Goal: Task Accomplishment & Management: Manage account settings

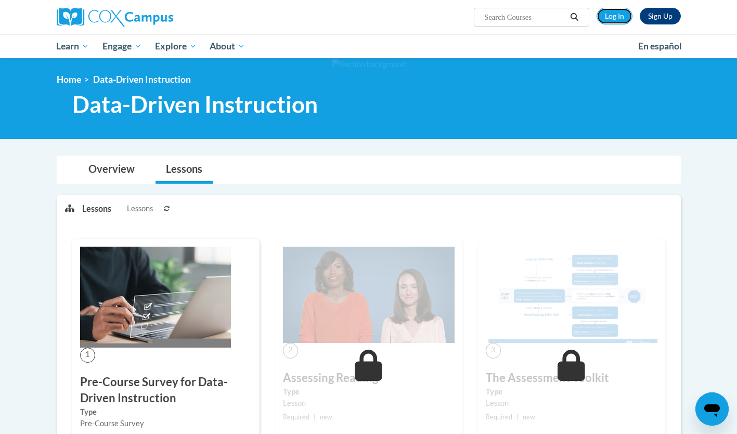
click at [602, 16] on link "Log In" at bounding box center [615, 16] width 36 height 17
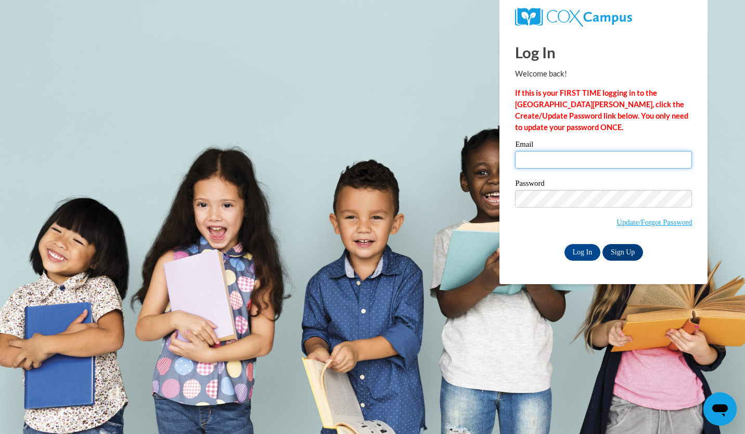
type input "[EMAIL_ADDRESS][DOMAIN_NAME]"
click at [571, 250] on input "Log In" at bounding box center [583, 252] width 36 height 17
